Goal: Navigation & Orientation: Find specific page/section

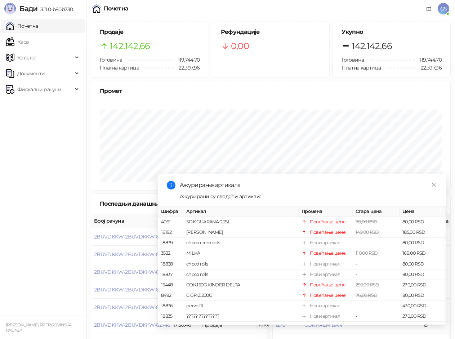
drag, startPoint x: 58, startPoint y: 25, endPoint x: 55, endPoint y: 32, distance: 7.6
click at [38, 26] on link "Почетна" at bounding box center [22, 26] width 32 height 14
drag, startPoint x: 43, startPoint y: 43, endPoint x: 44, endPoint y: 37, distance: 6.6
click at [28, 43] on link "Каса" at bounding box center [17, 42] width 23 height 14
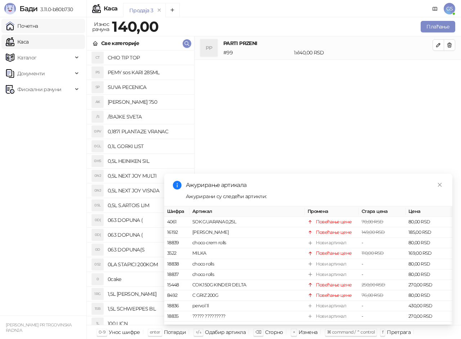
click at [37, 26] on link "Почетна" at bounding box center [22, 26] width 32 height 14
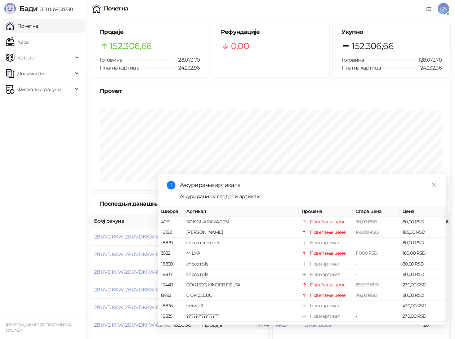
click at [36, 30] on link "Почетна" at bounding box center [22, 26] width 32 height 14
click at [28, 43] on link "Каса" at bounding box center [17, 42] width 23 height 14
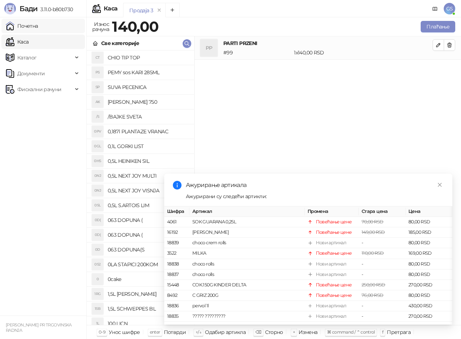
click at [38, 29] on link "Почетна" at bounding box center [22, 26] width 32 height 14
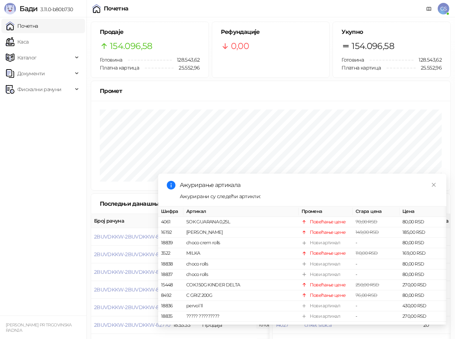
click at [38, 22] on link "Почетна" at bounding box center [22, 26] width 32 height 14
click at [28, 42] on link "Каса" at bounding box center [17, 42] width 23 height 14
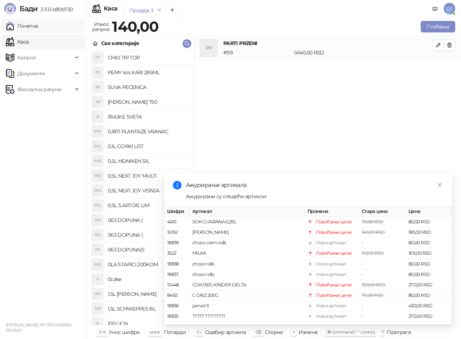
click at [38, 28] on link "Почетна" at bounding box center [22, 26] width 32 height 14
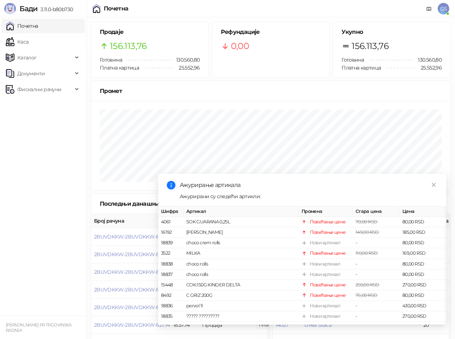
click at [38, 26] on link "Почетна" at bounding box center [22, 26] width 32 height 14
click at [34, 27] on link "Почетна" at bounding box center [22, 26] width 32 height 14
click at [28, 41] on link "Каса" at bounding box center [17, 42] width 23 height 14
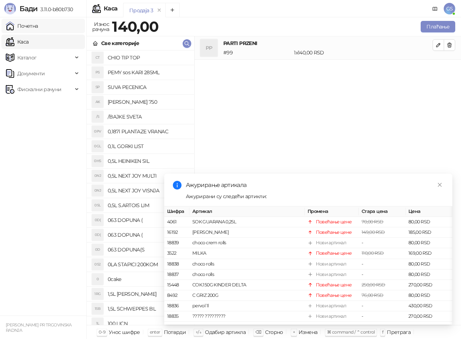
click at [29, 27] on link "Почетна" at bounding box center [22, 26] width 32 height 14
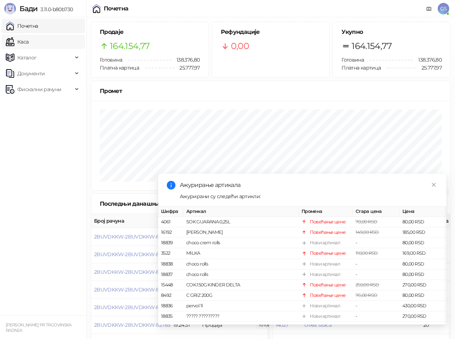
click at [28, 45] on link "Каса" at bounding box center [17, 42] width 23 height 14
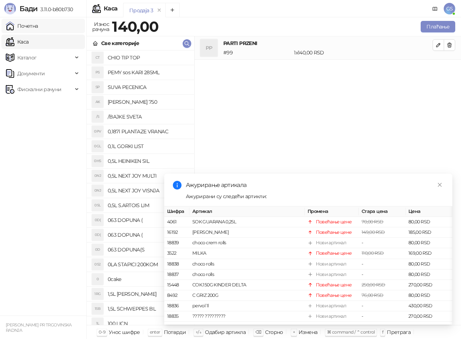
drag, startPoint x: 56, startPoint y: 23, endPoint x: 58, endPoint y: 29, distance: 6.4
click at [38, 23] on link "Почетна" at bounding box center [22, 26] width 32 height 14
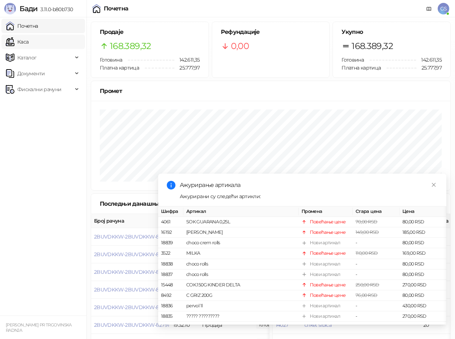
click at [28, 42] on link "Каса" at bounding box center [17, 42] width 23 height 14
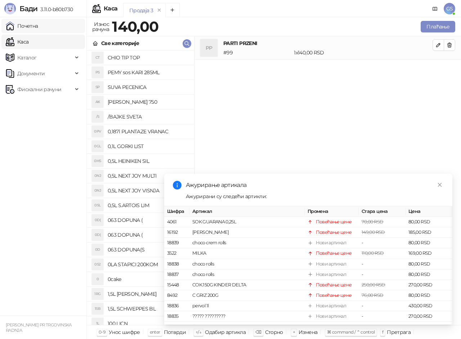
drag, startPoint x: 44, startPoint y: 27, endPoint x: 51, endPoint y: 32, distance: 8.0
click at [38, 27] on link "Почетна" at bounding box center [22, 26] width 32 height 14
